Goal: Information Seeking & Learning: Learn about a topic

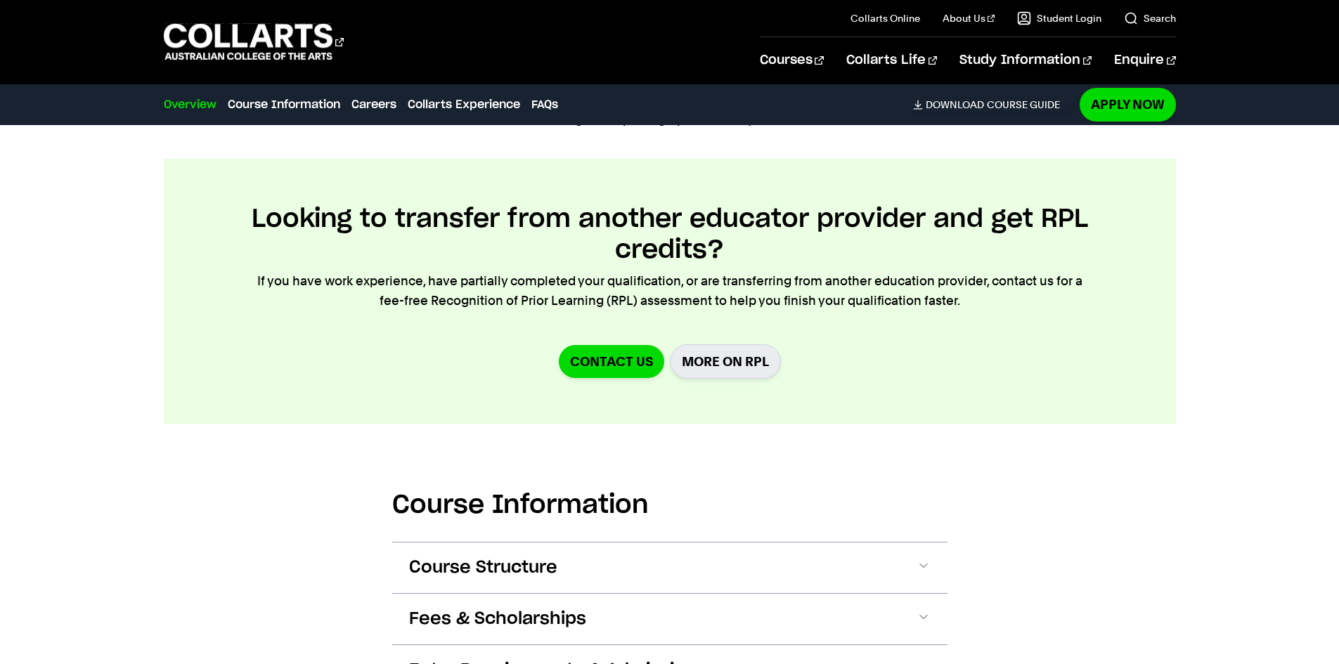
scroll to position [1335, 0]
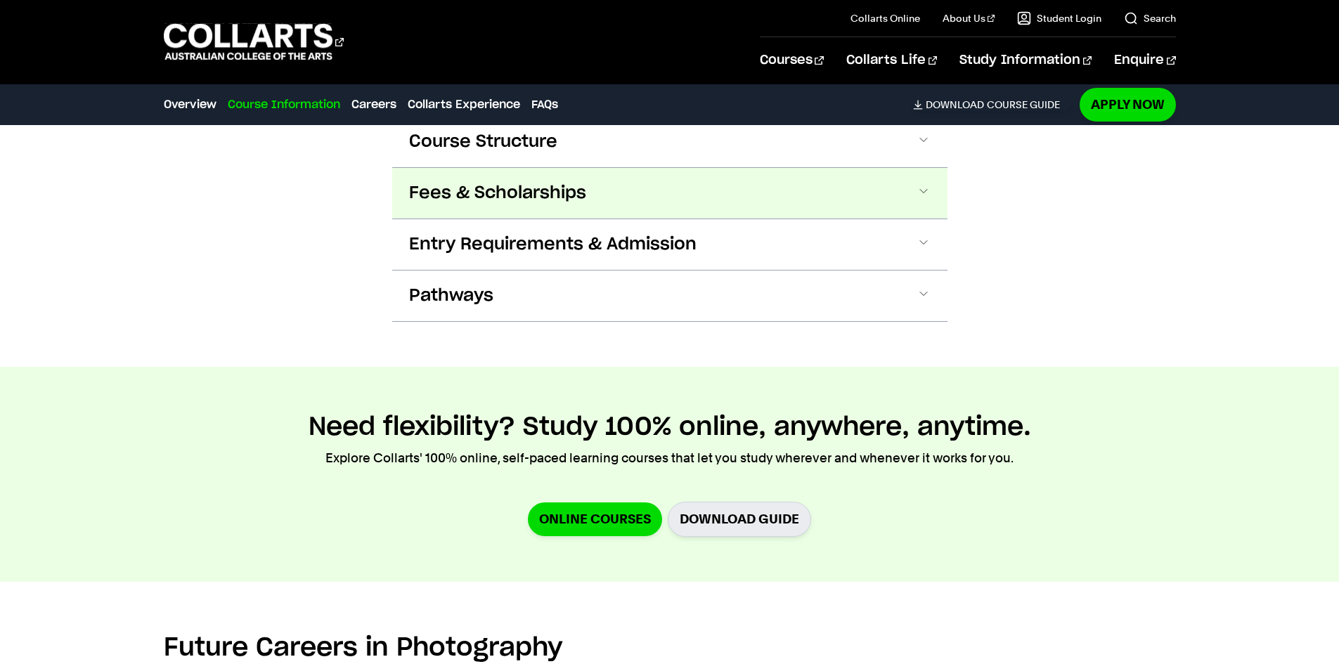
click at [731, 199] on button "Fees & Scholarships" at bounding box center [669, 193] width 555 height 51
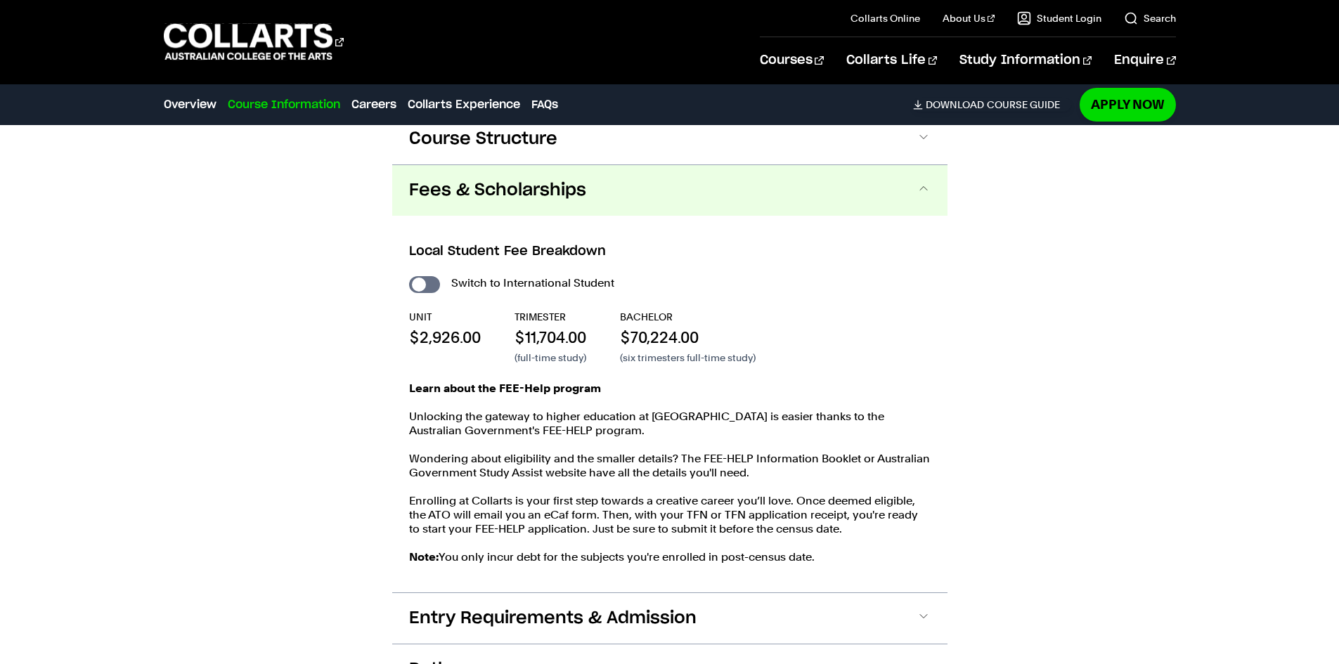
scroll to position [1728, 0]
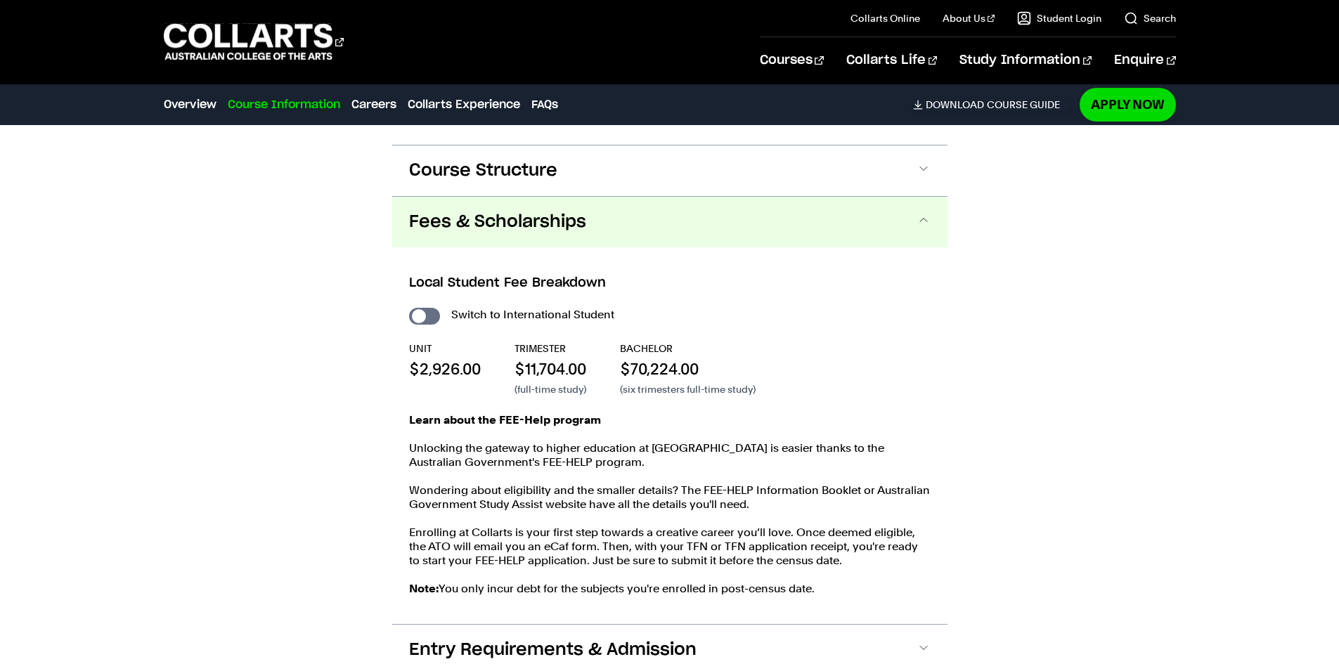
click at [919, 221] on span at bounding box center [924, 222] width 14 height 18
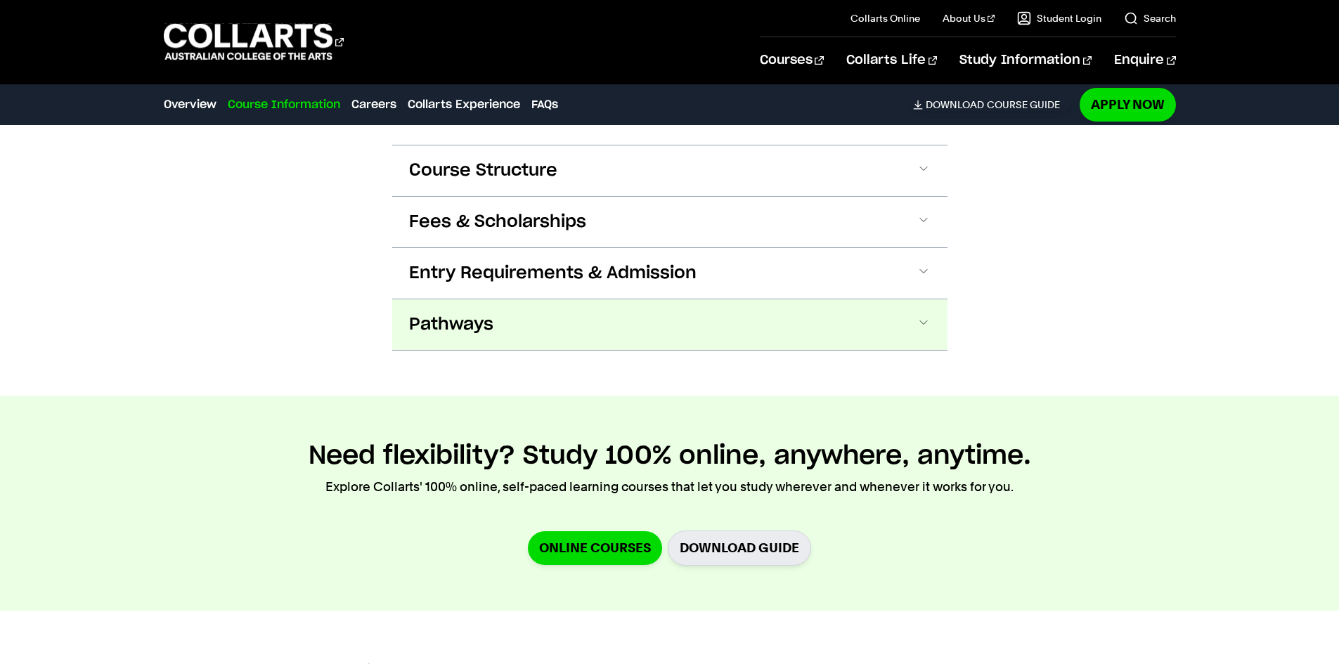
click at [645, 324] on button "Pathways" at bounding box center [669, 324] width 555 height 51
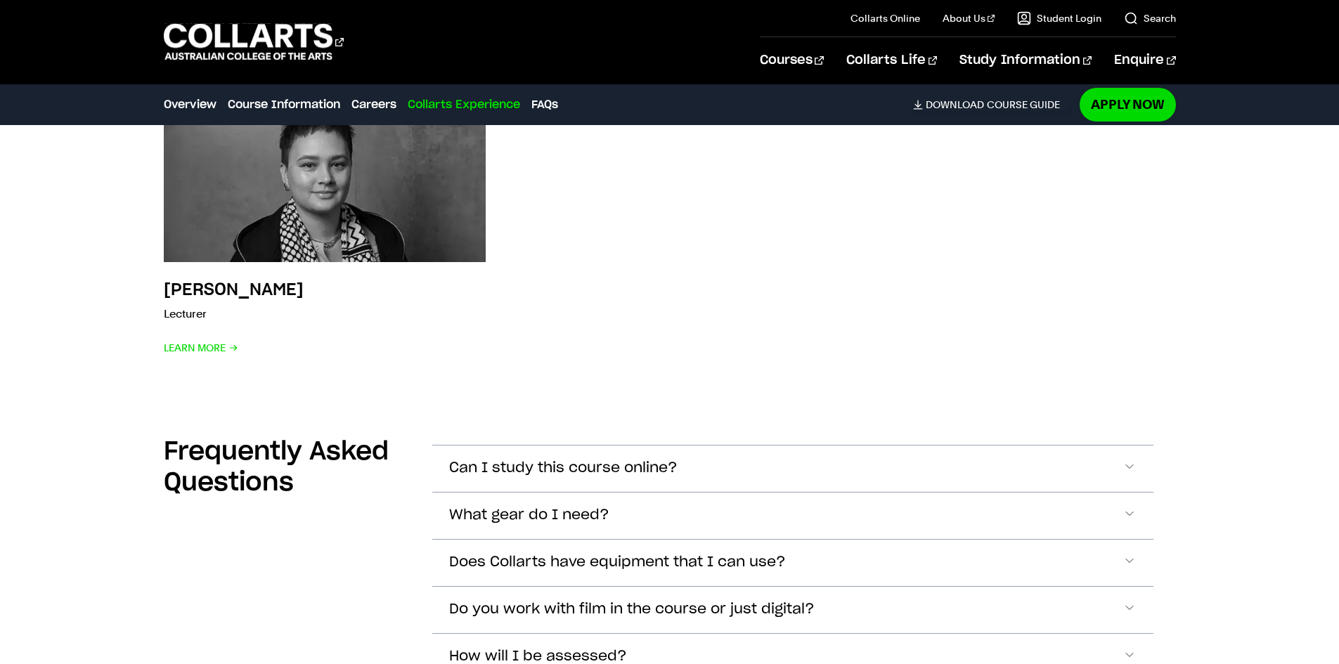
scroll to position [5345, 0]
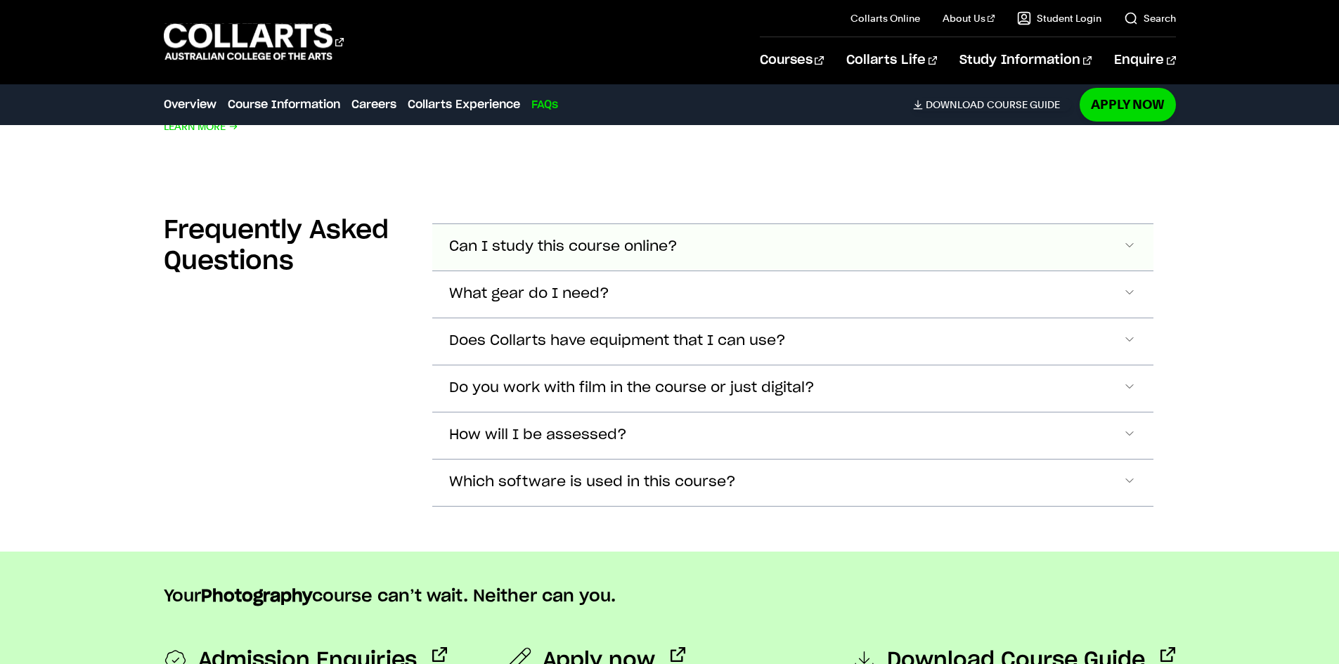
click at [723, 235] on button "Can I study this course online?" at bounding box center [792, 247] width 721 height 46
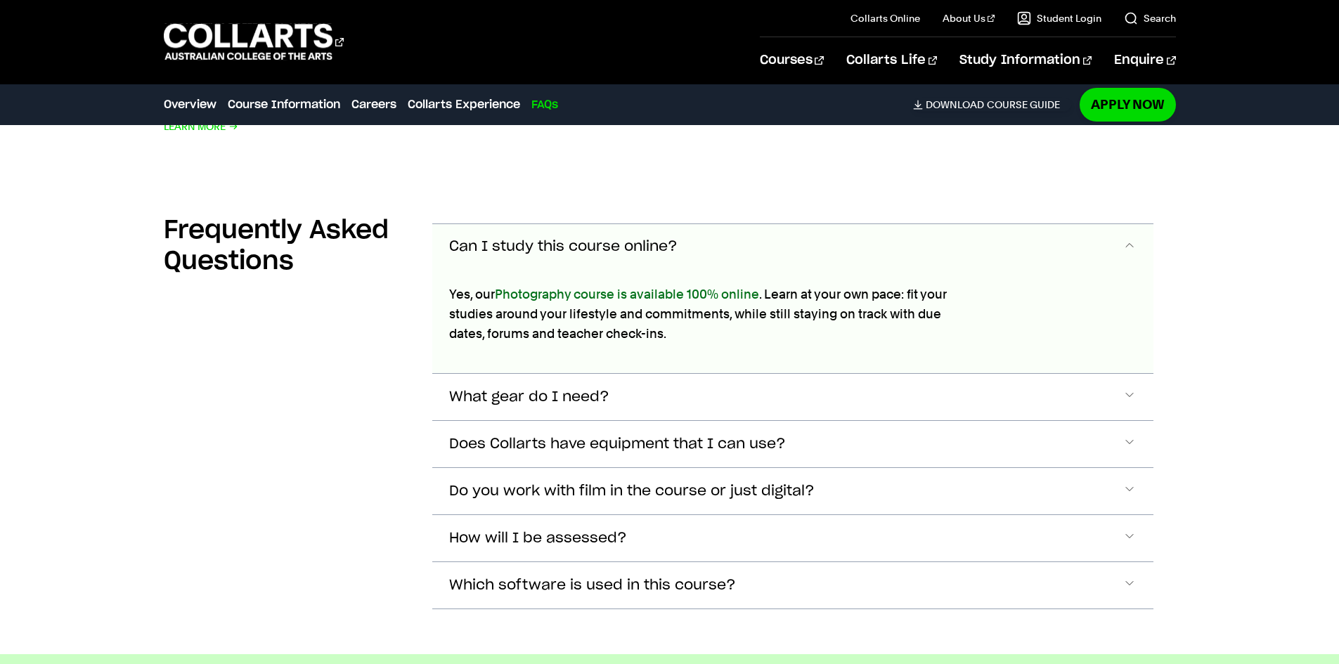
scroll to position [5429, 0]
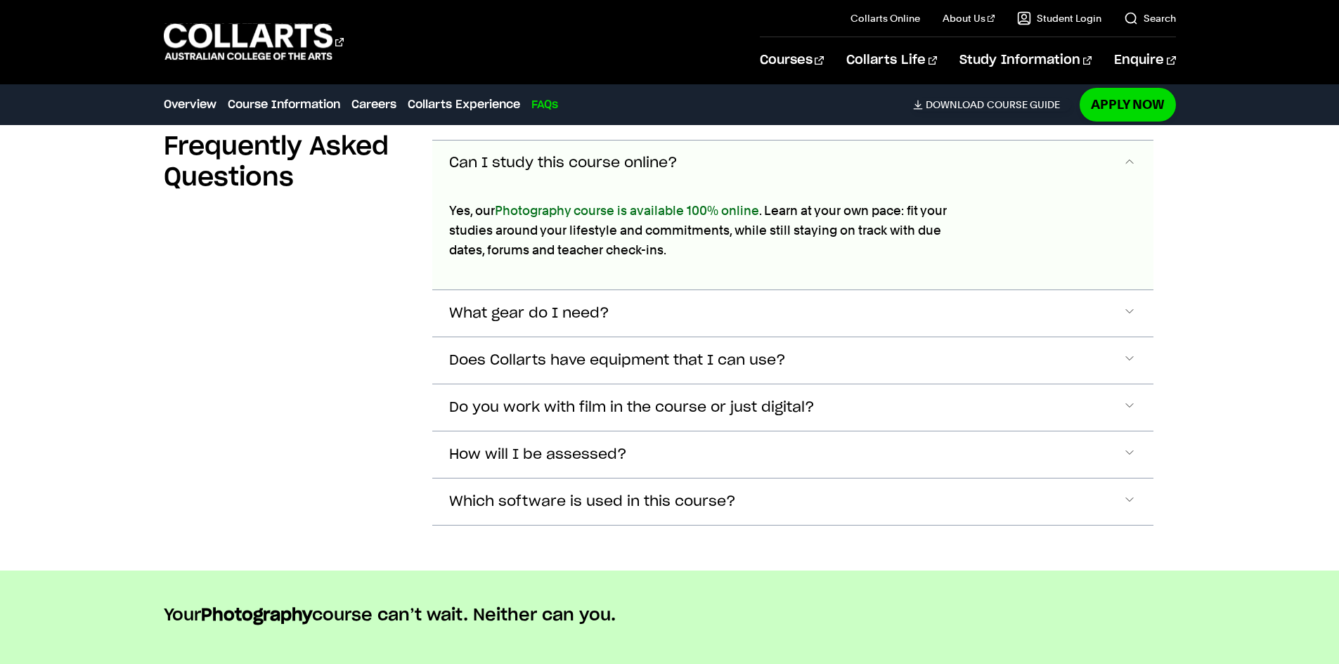
click at [734, 155] on button "Can I study this course online?" at bounding box center [792, 164] width 721 height 46
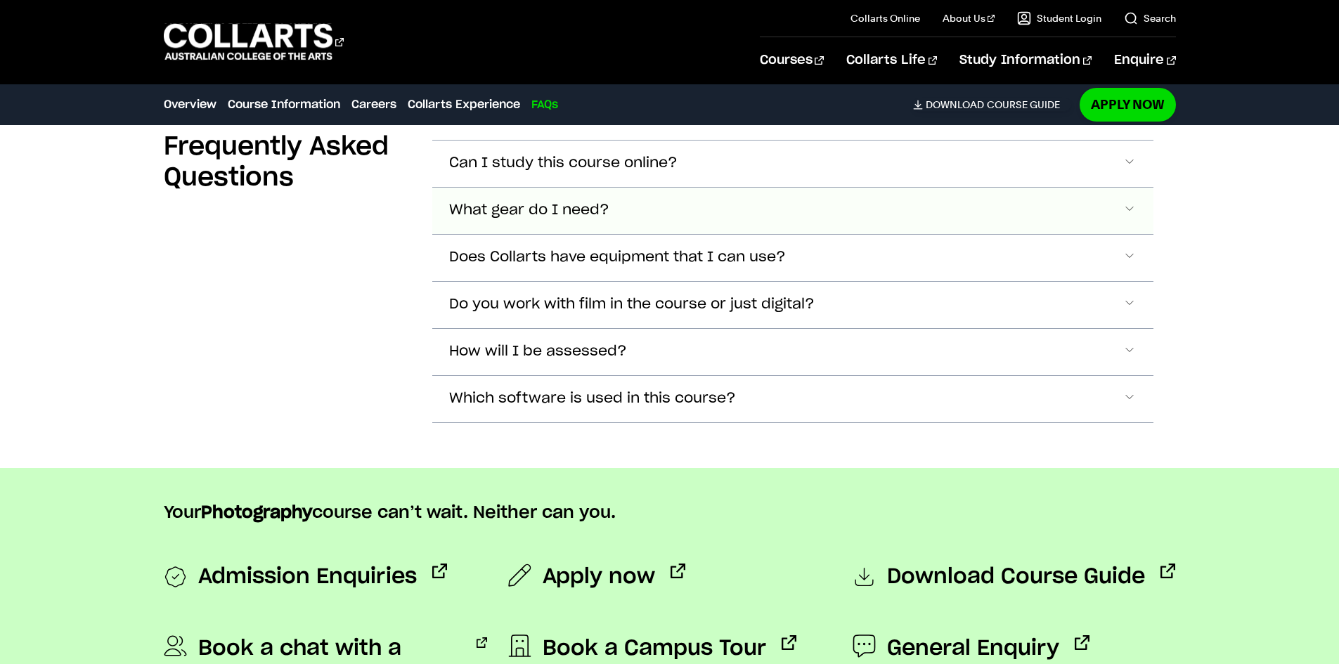
click at [660, 187] on button "What gear do I need?" at bounding box center [792, 164] width 721 height 46
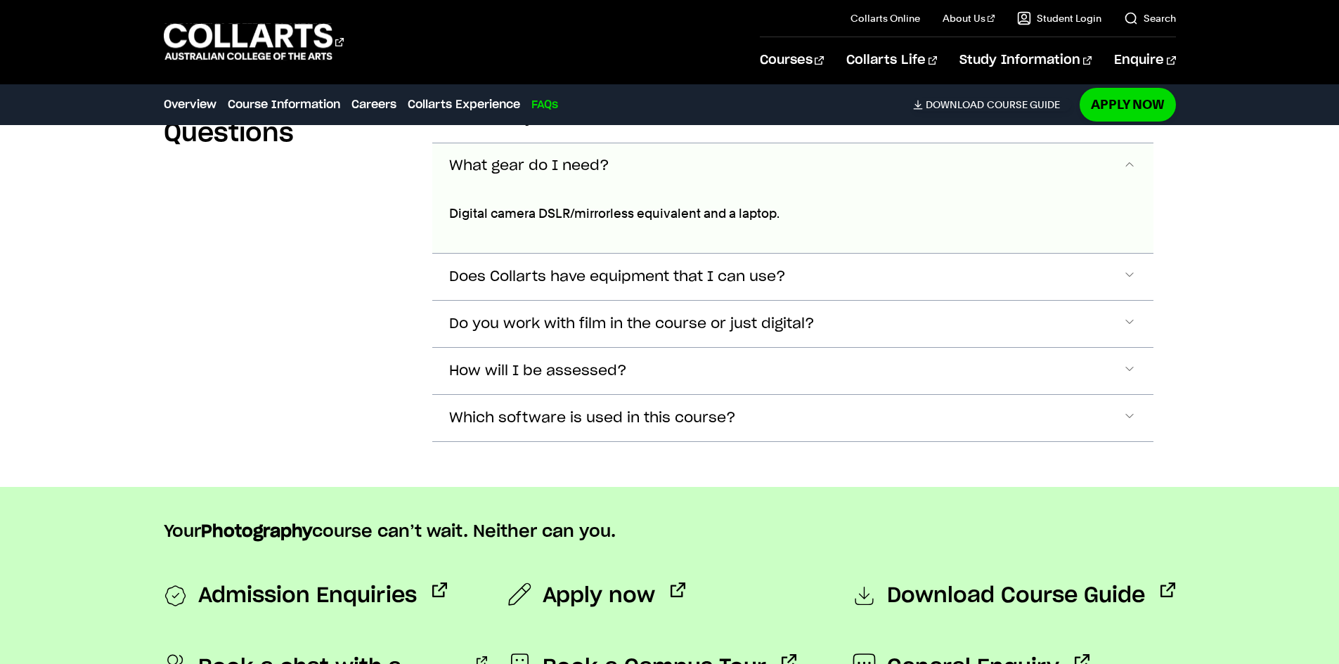
scroll to position [5475, 0]
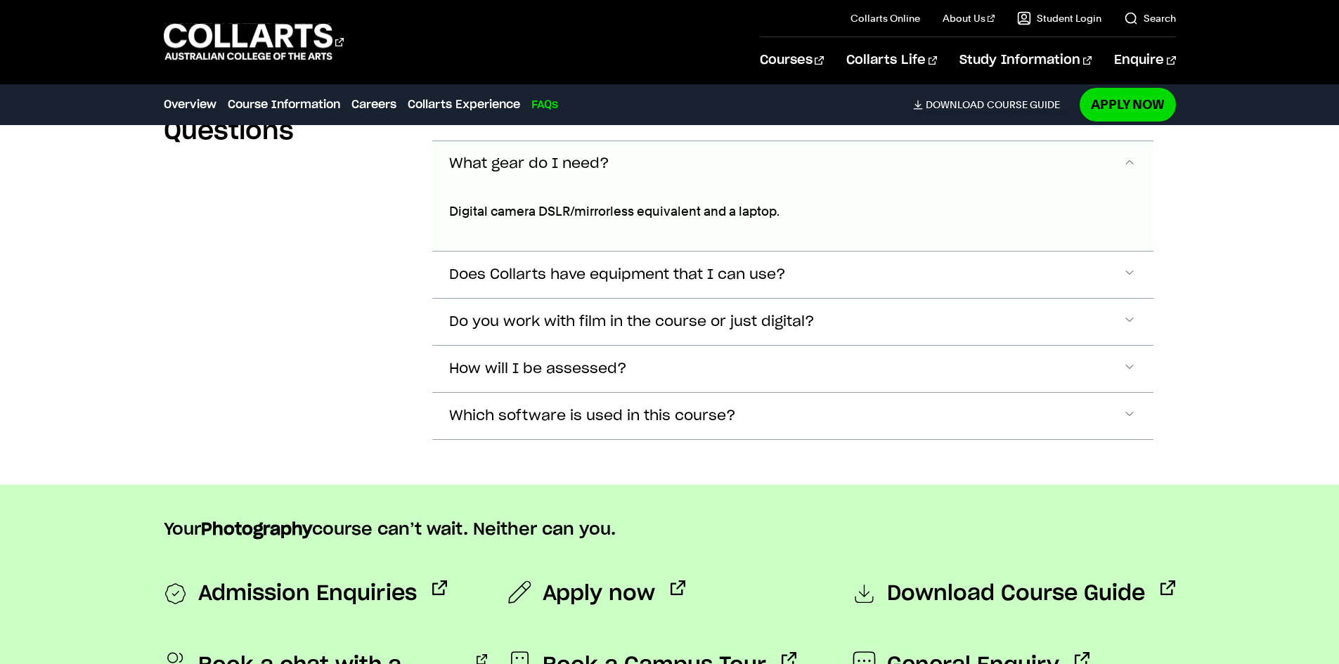
click at [672, 160] on button "What gear do I need?" at bounding box center [792, 164] width 721 height 46
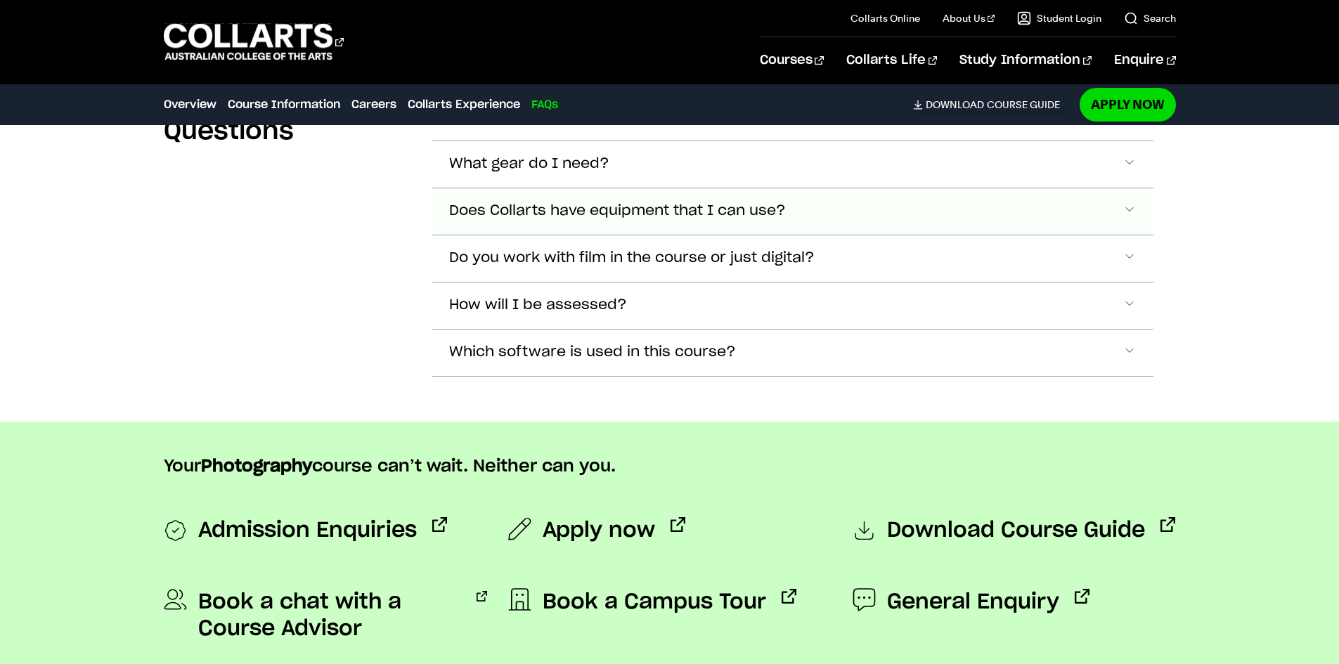
click at [628, 125] on span "Does Collarts have equipment that I can use?" at bounding box center [563, 117] width 228 height 16
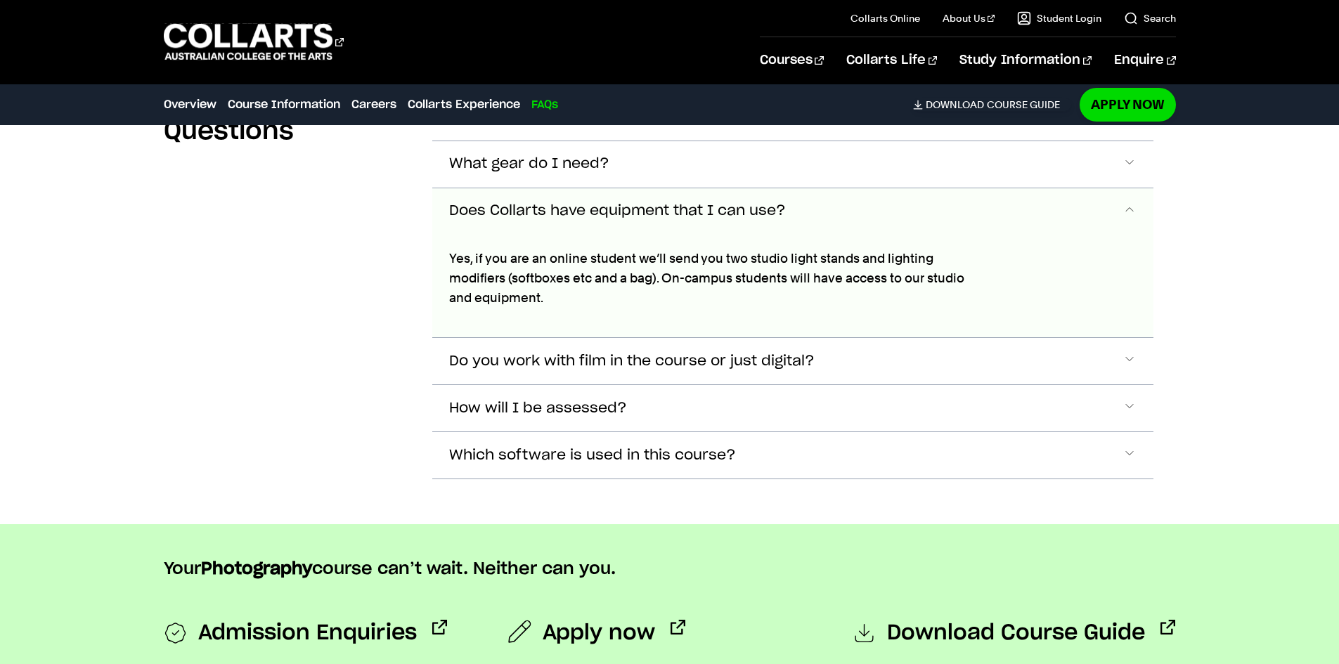
scroll to position [5522, 0]
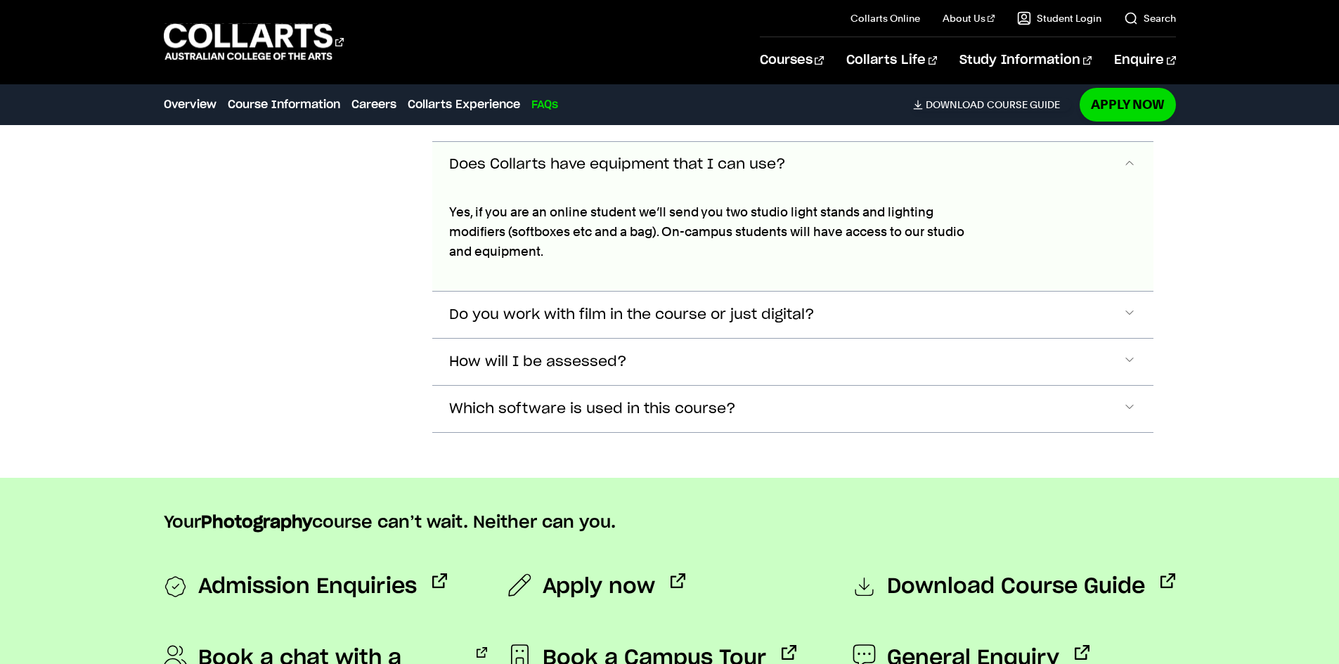
click at [635, 166] on button "Does Collarts have equipment that I can use?" at bounding box center [792, 165] width 721 height 46
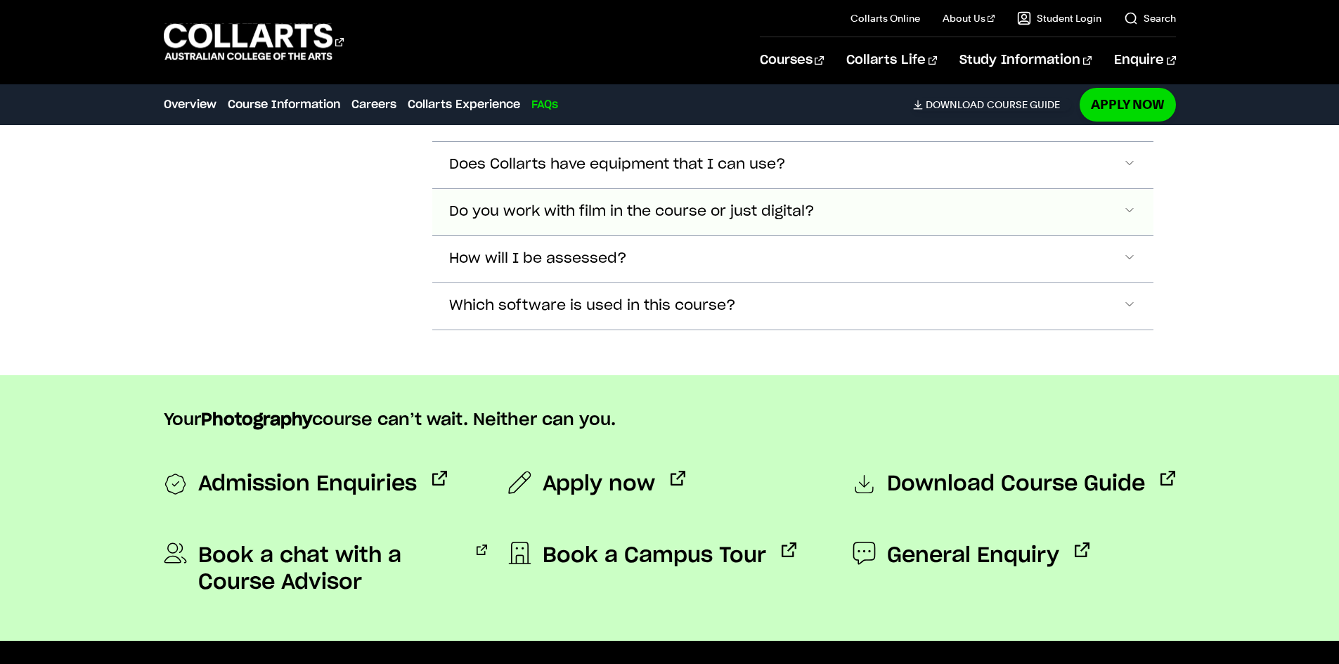
click at [608, 94] on button "Do you work with film in the course or just digital?" at bounding box center [792, 71] width 721 height 46
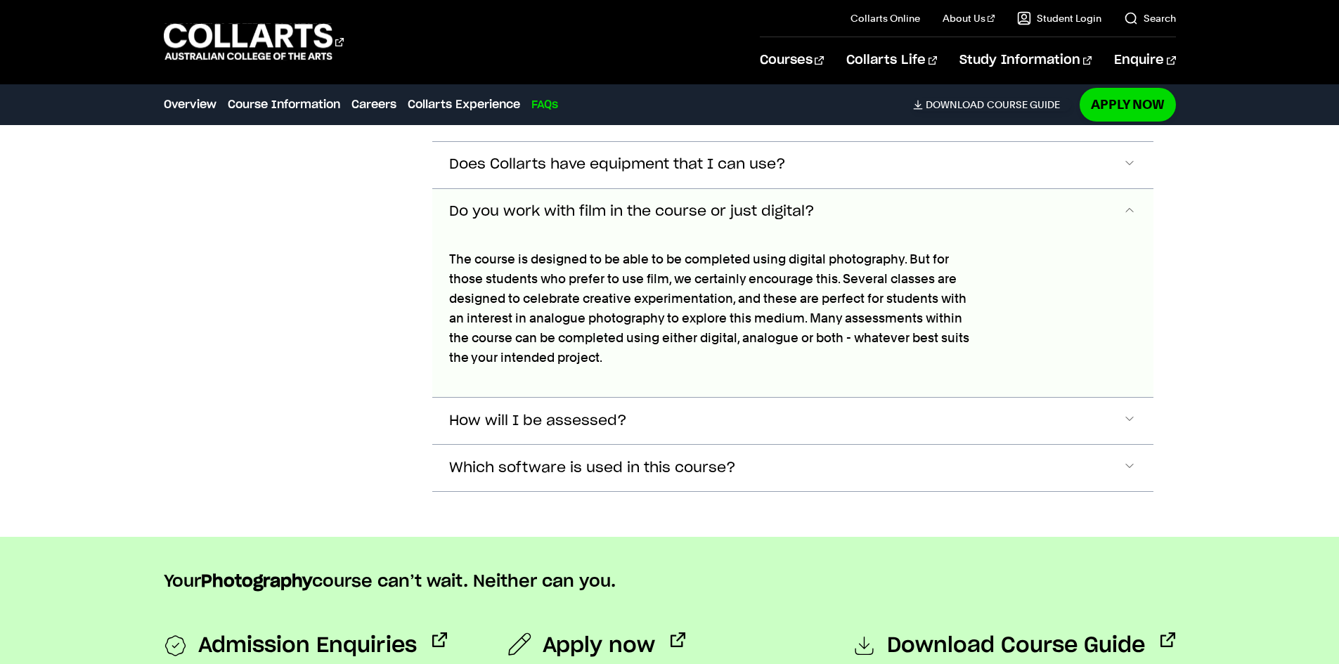
scroll to position [5568, 0]
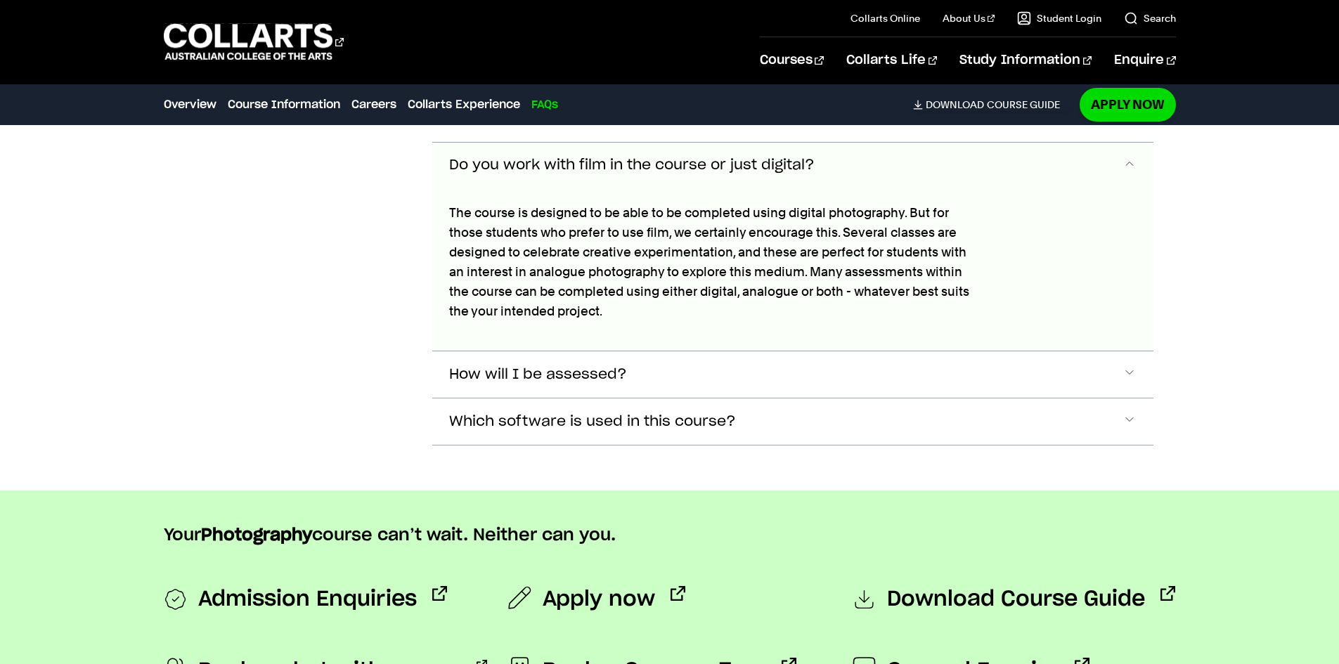
click at [599, 161] on button "Do you work with film in the course or just digital?" at bounding box center [792, 166] width 721 height 46
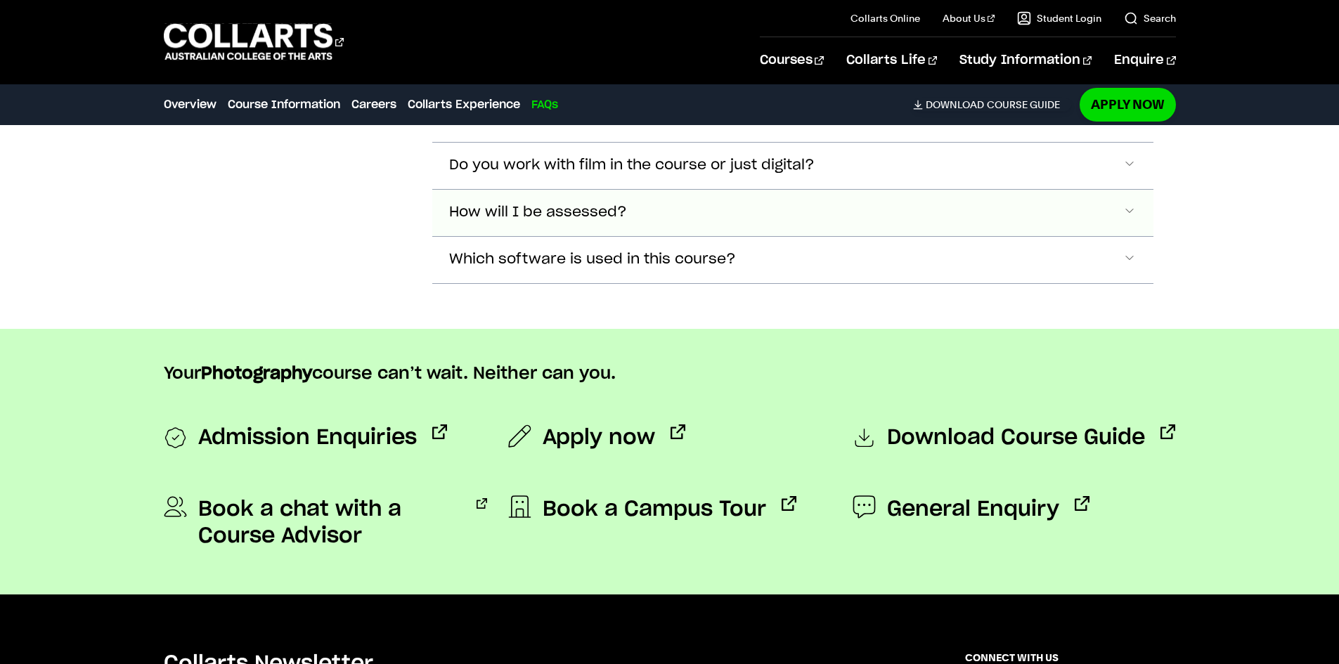
click at [596, 32] on span "How will I be assessed?" at bounding box center [563, 24] width 228 height 16
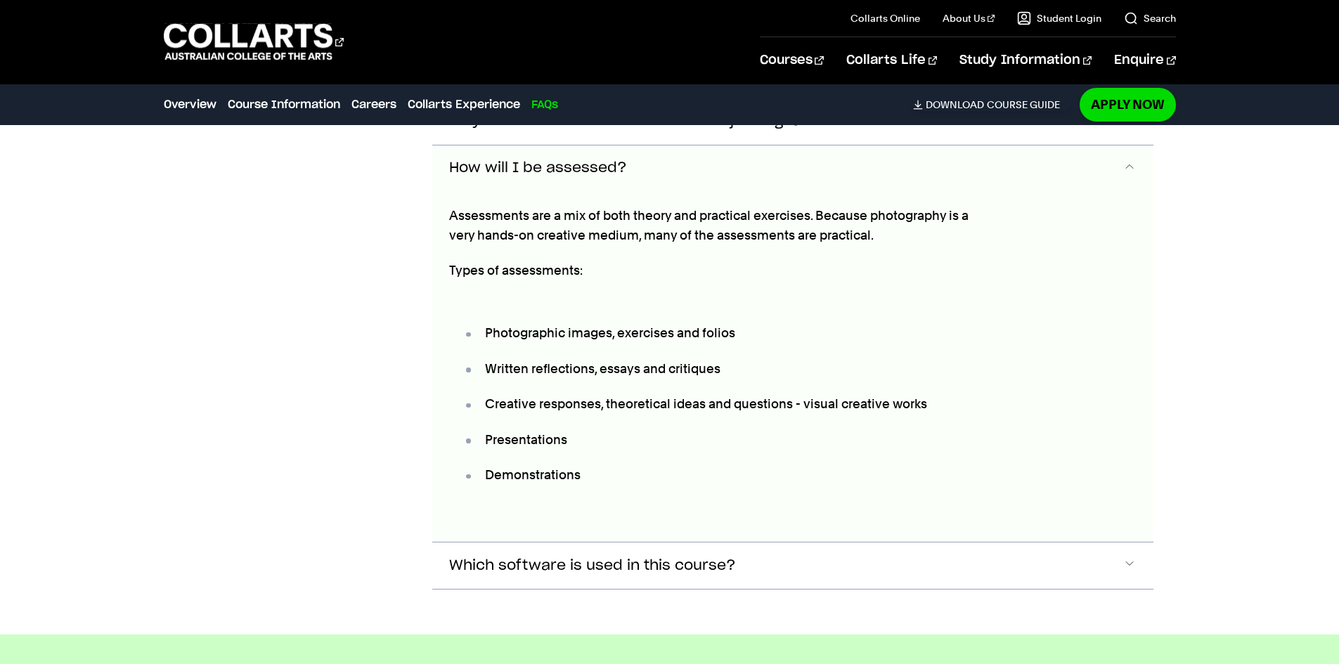
scroll to position [5614, 0]
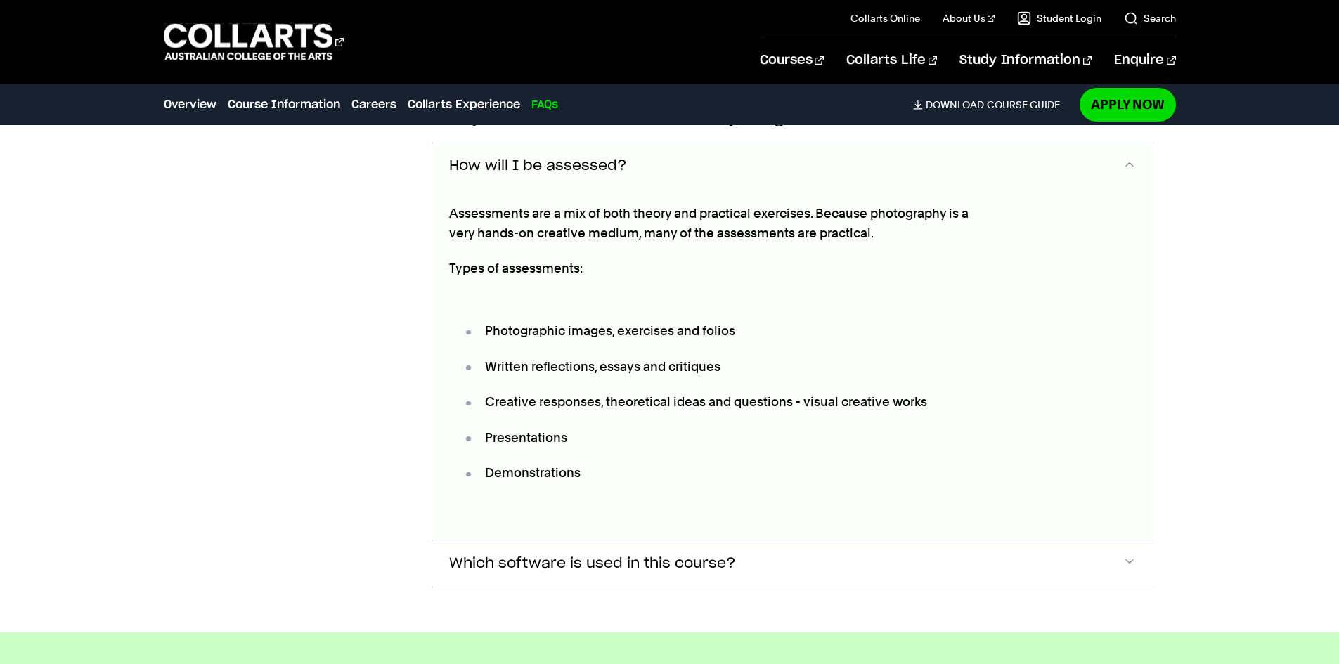
click at [1110, 150] on button "How will I be assessed?" at bounding box center [792, 166] width 721 height 46
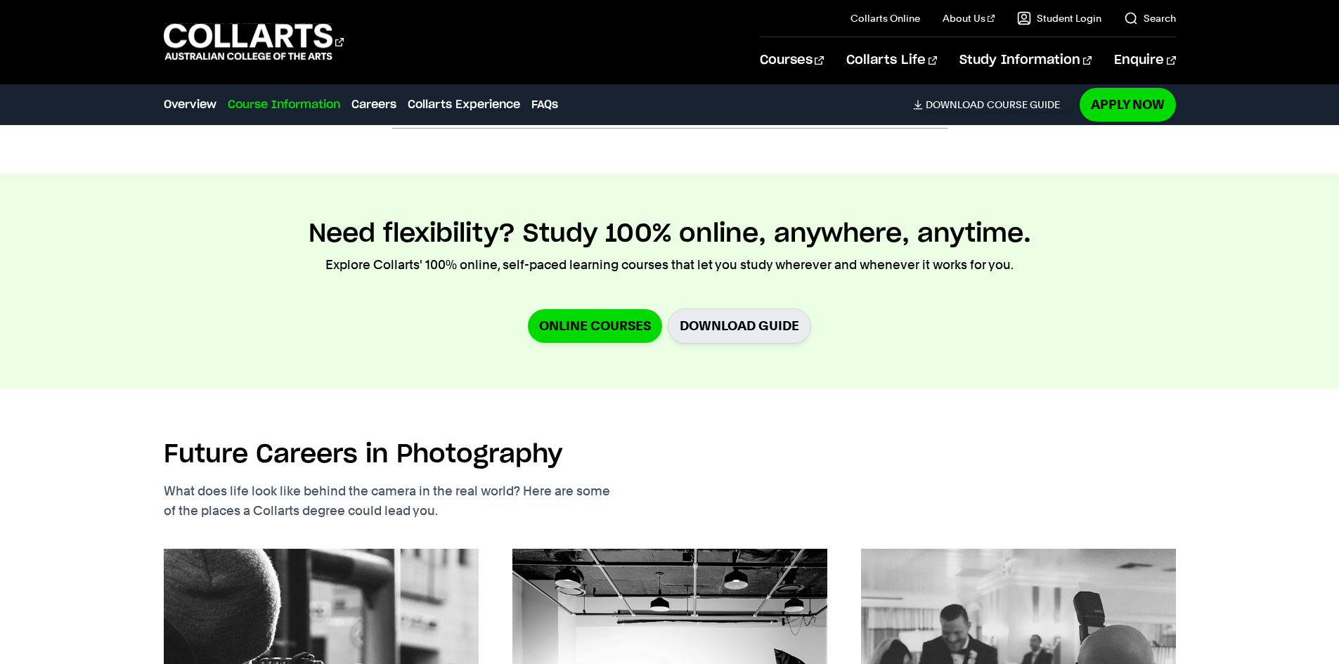
scroll to position [2241, 0]
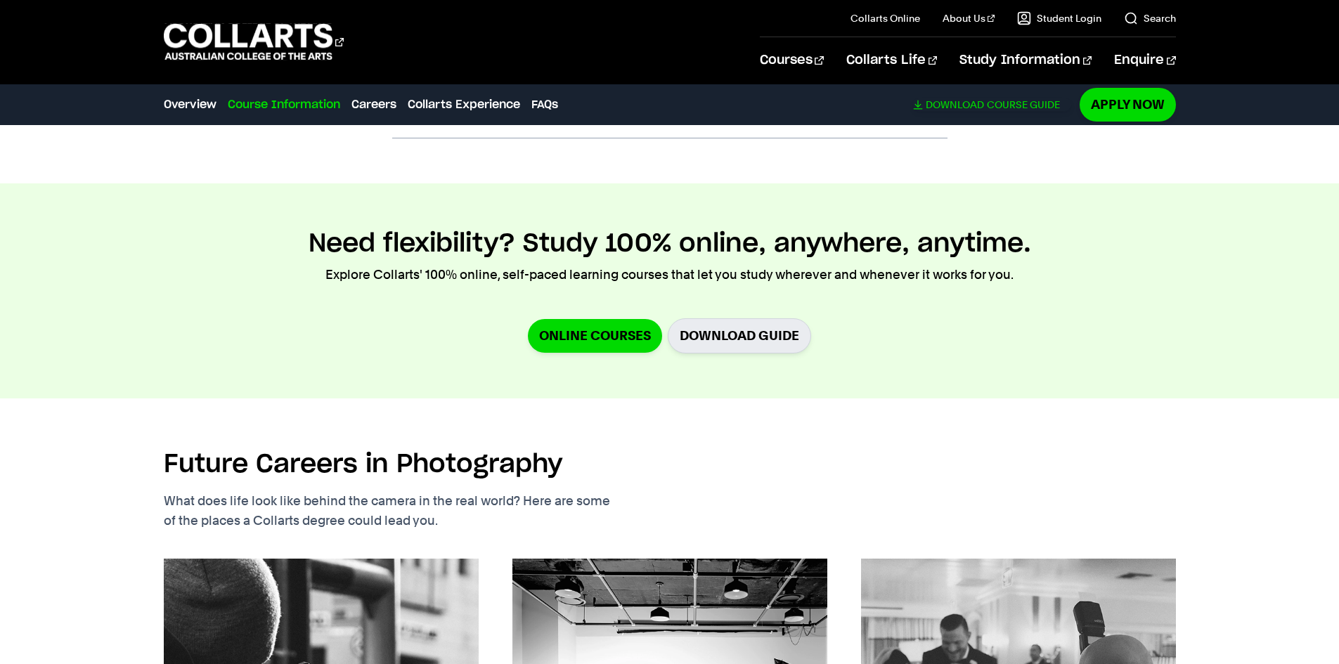
click at [983, 111] on link "Download Course Guide" at bounding box center [992, 104] width 158 height 13
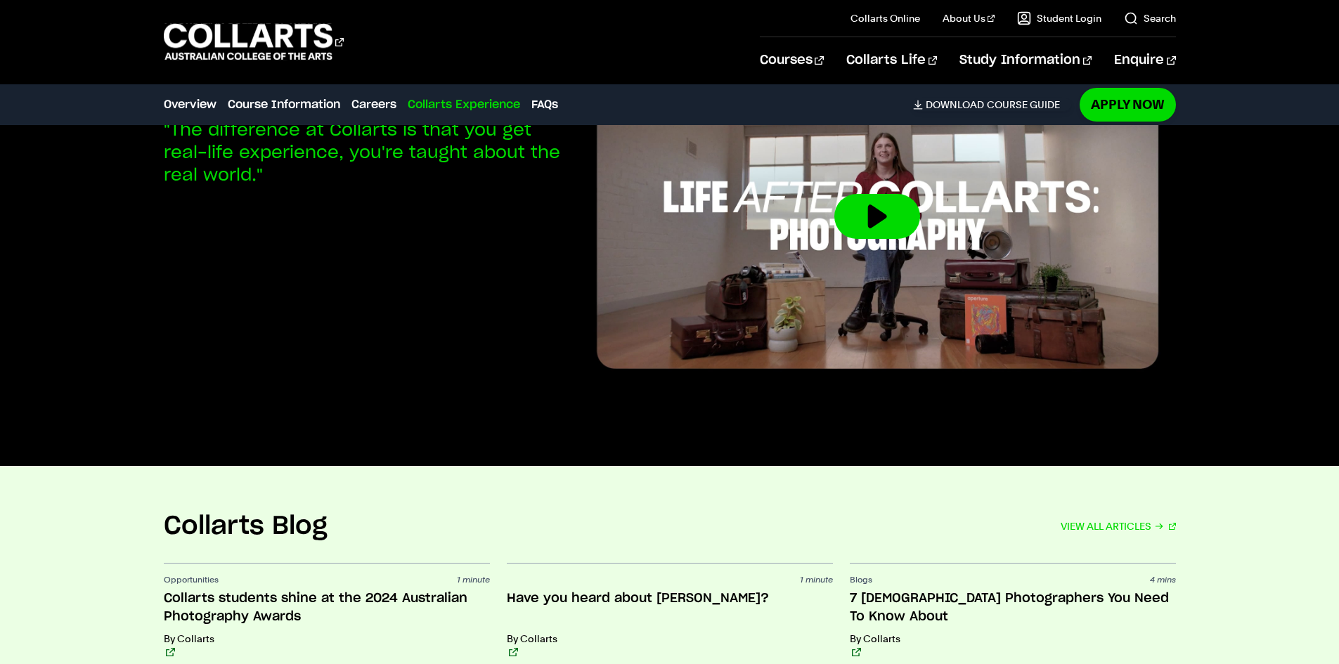
scroll to position [0, 0]
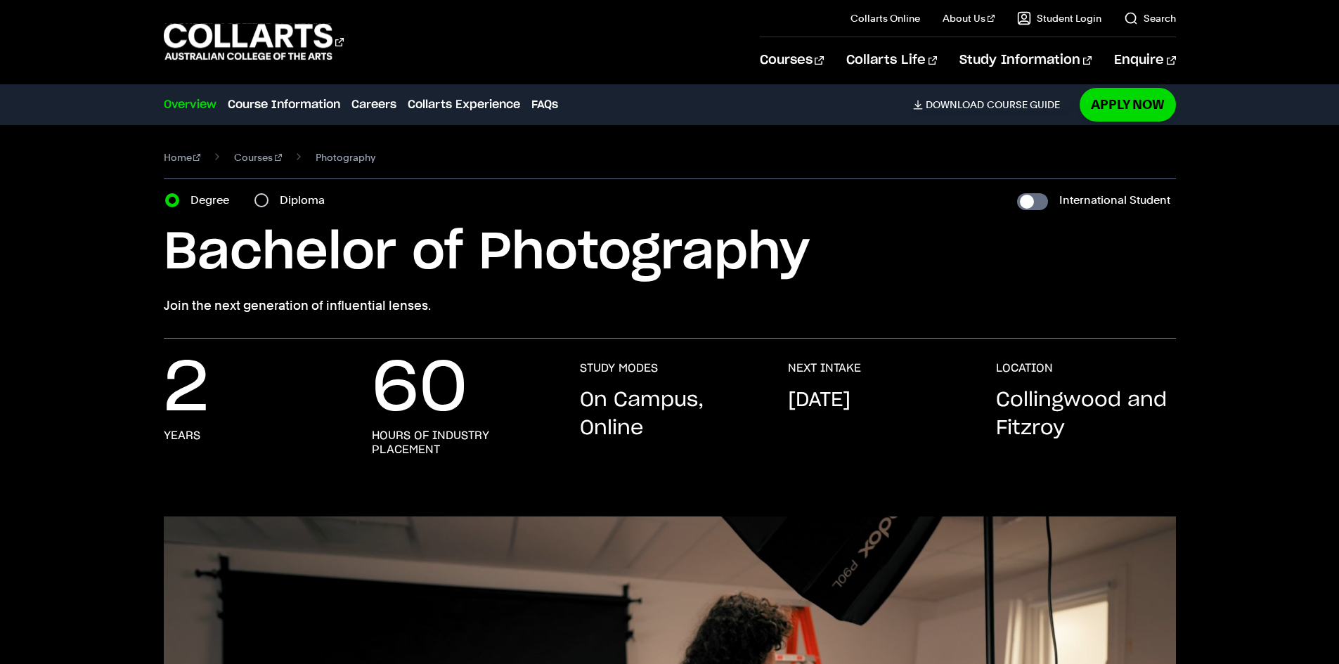
click at [281, 199] on label "Diploma" at bounding box center [306, 200] width 53 height 20
click at [268, 199] on input "Diploma" at bounding box center [261, 200] width 14 height 14
radio input "true"
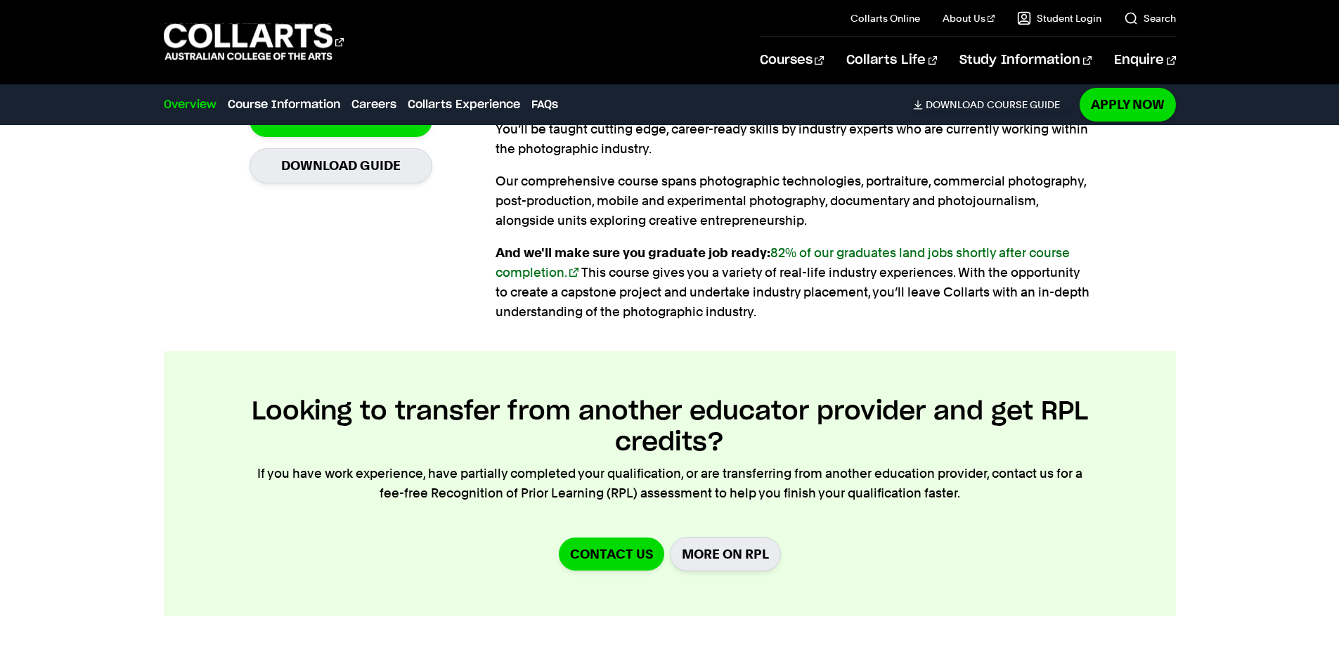
scroll to position [1476, 0]
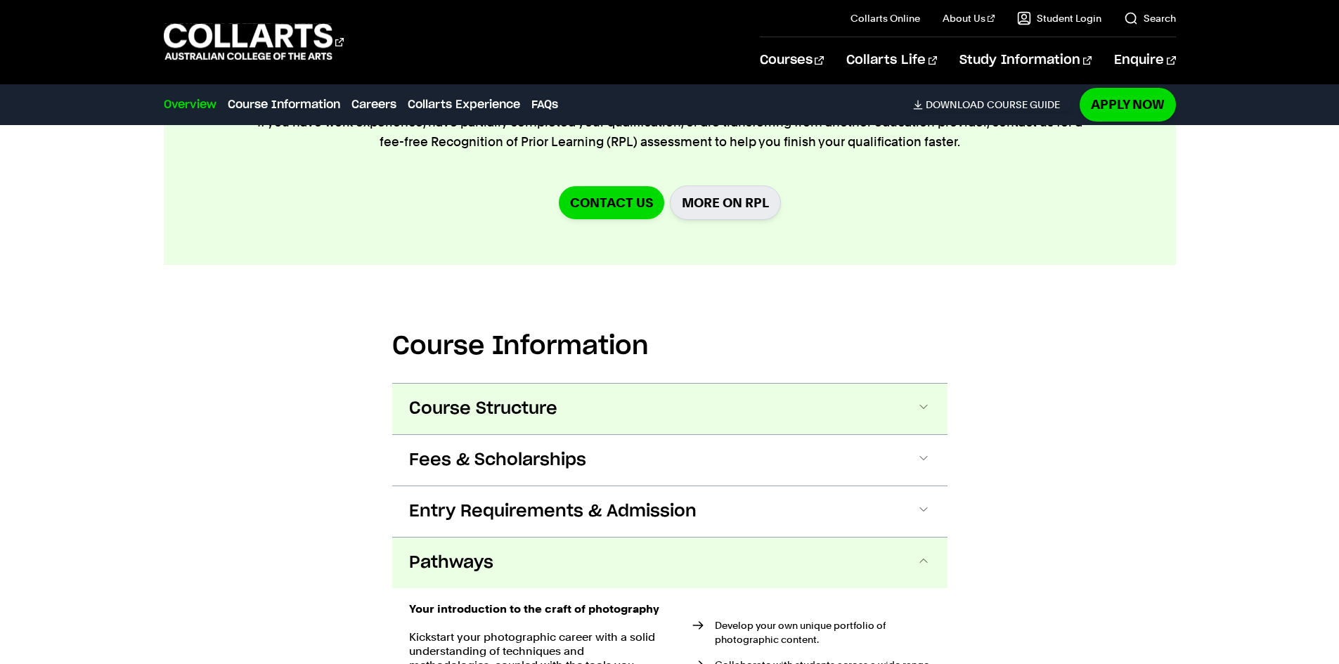
click at [0, 0] on button "Course Structure" at bounding box center [0, 0] width 0 height 0
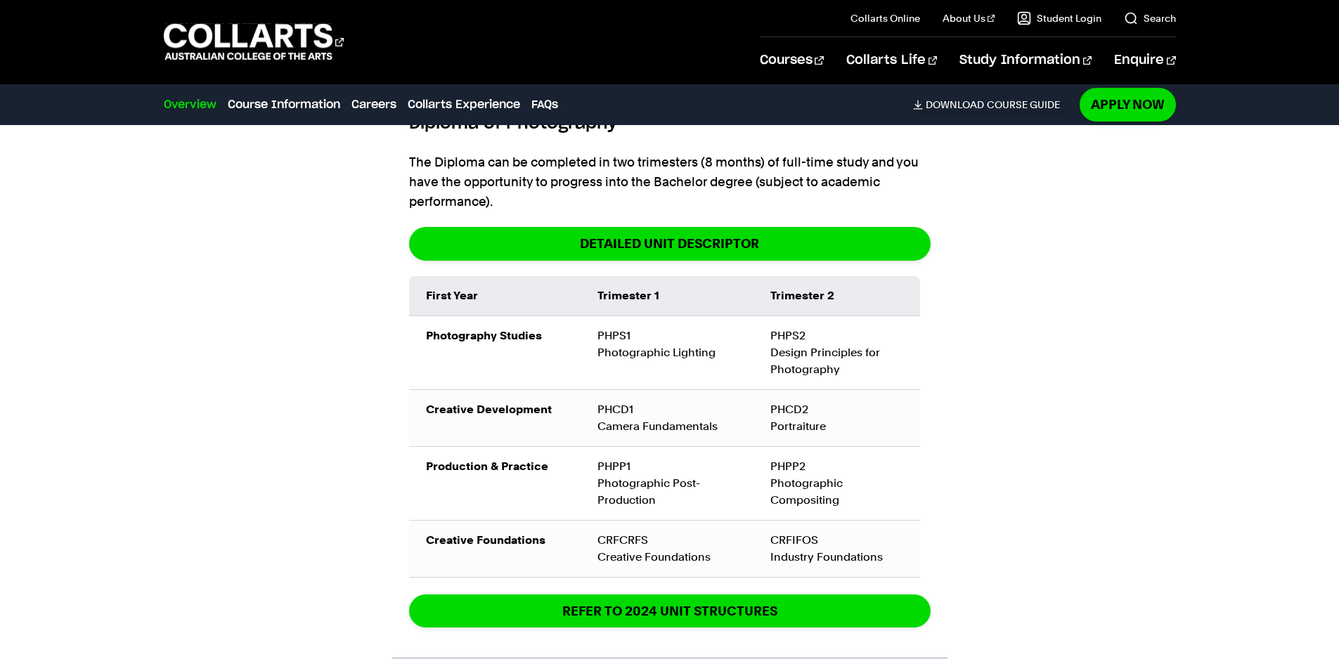
scroll to position [2014, 0]
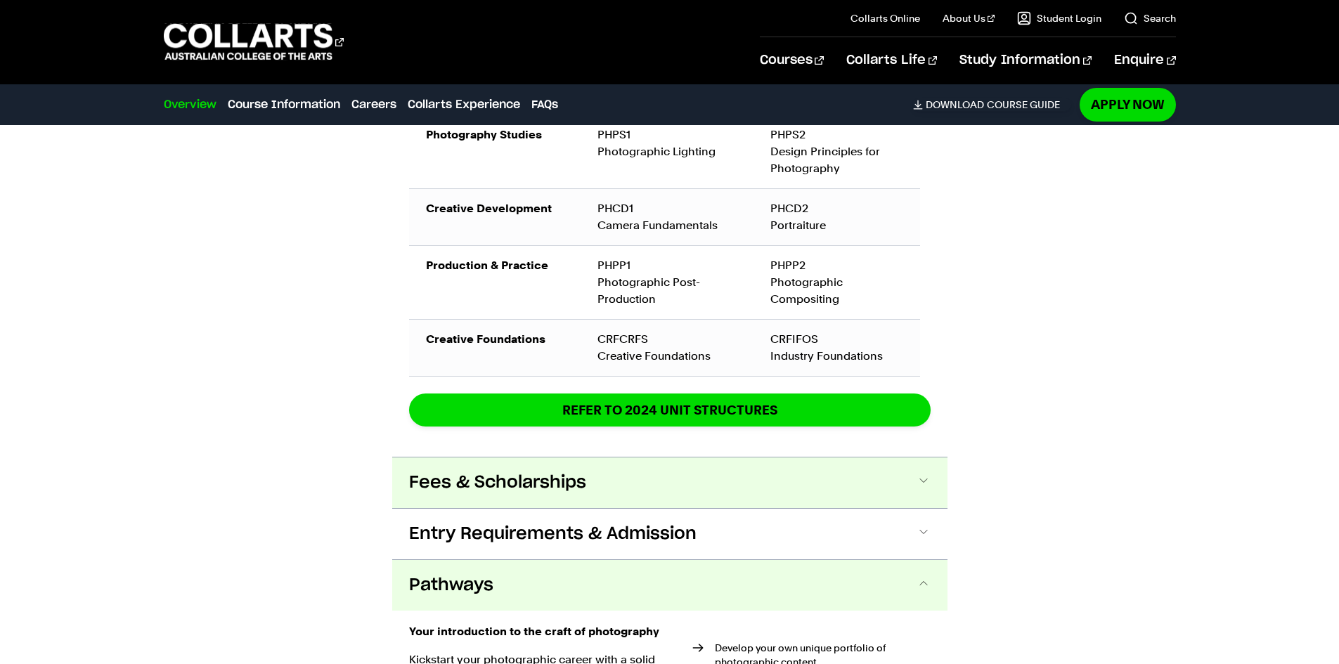
click at [0, 0] on button "Fees & Scholarships" at bounding box center [0, 0] width 0 height 0
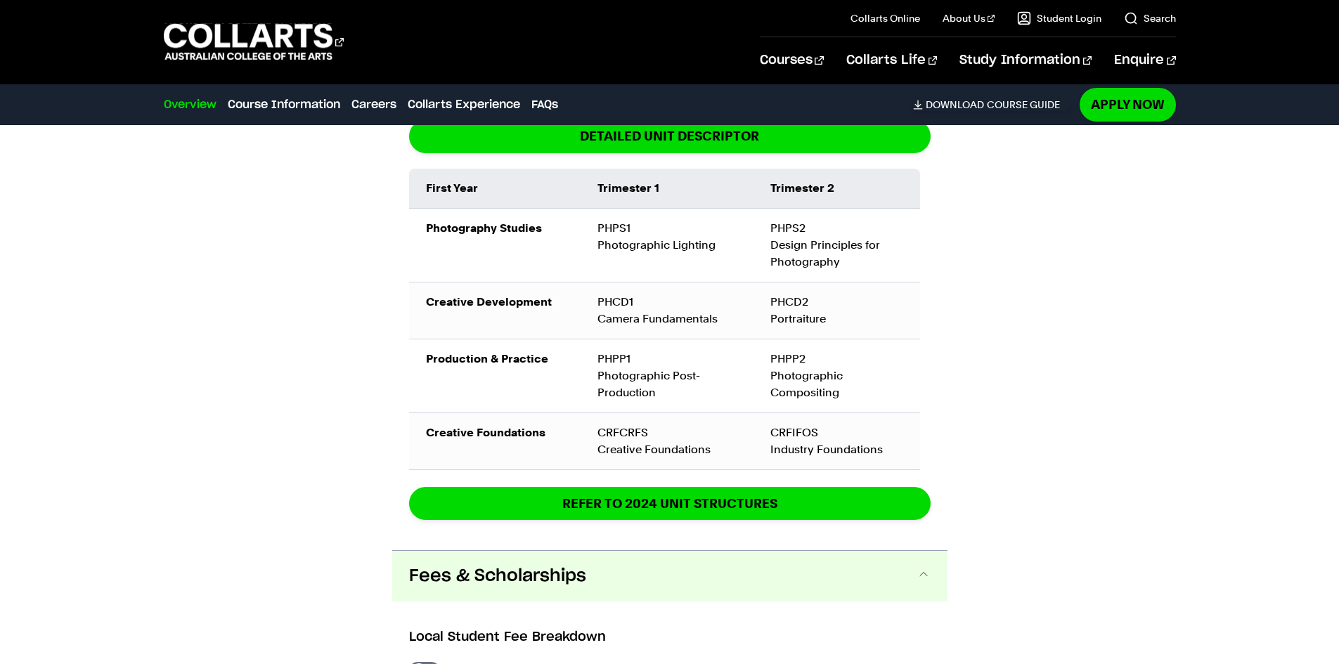
scroll to position [1853, 0]
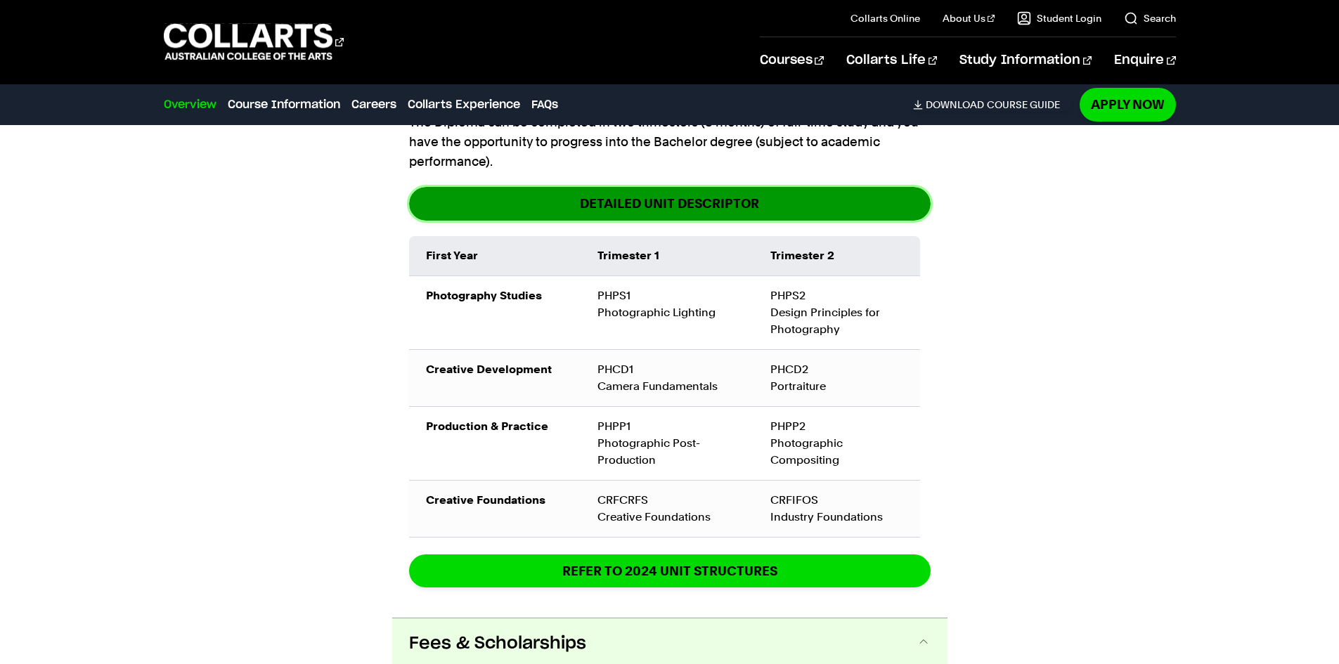
click at [714, 209] on link "DETAILED UNIT DESCRIPTOR" at bounding box center [670, 203] width 522 height 33
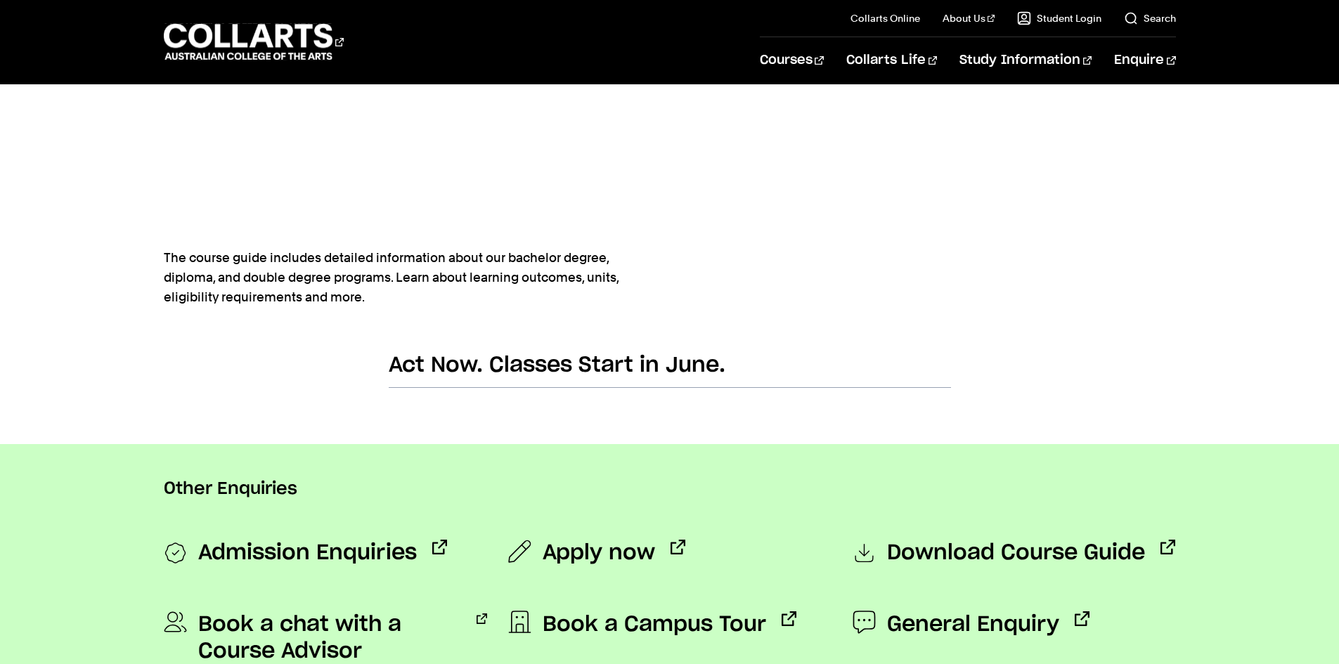
scroll to position [914, 0]
